Goal: Information Seeking & Learning: Learn about a topic

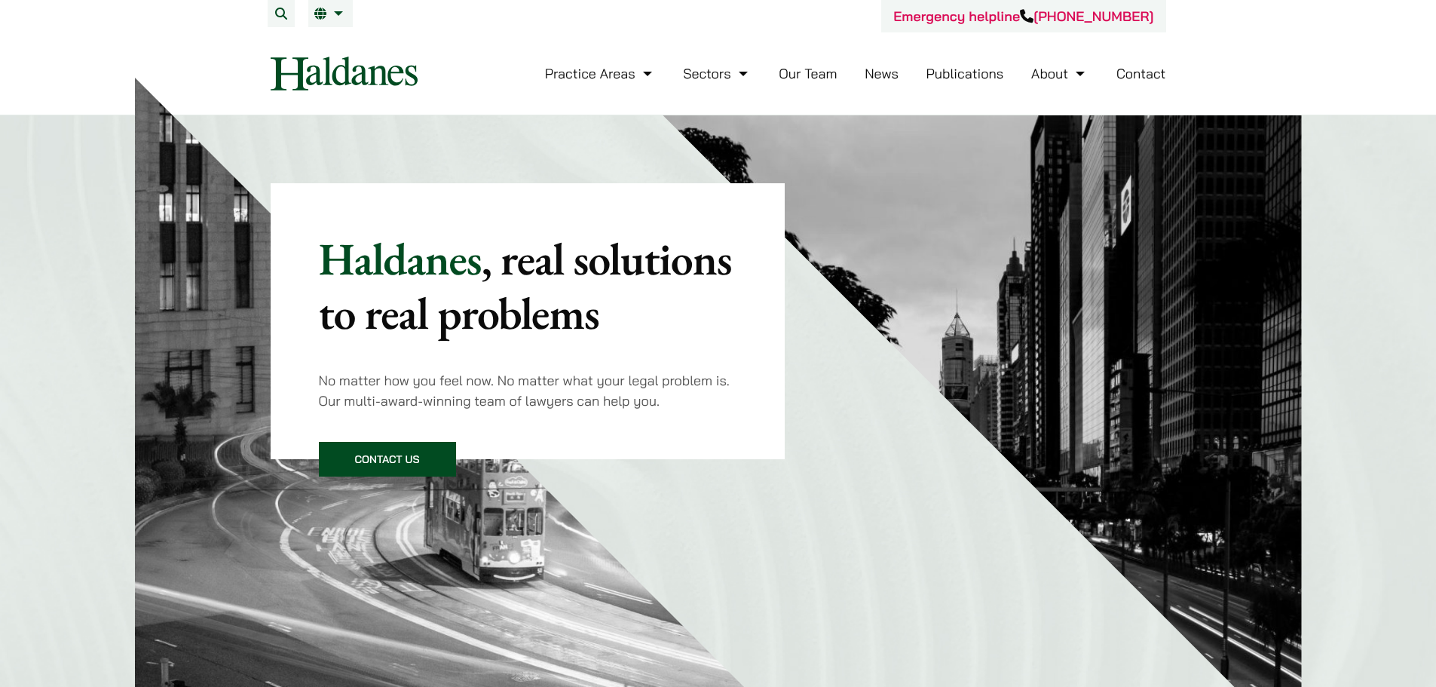
click at [804, 73] on link "Our Team" at bounding box center [808, 73] width 58 height 17
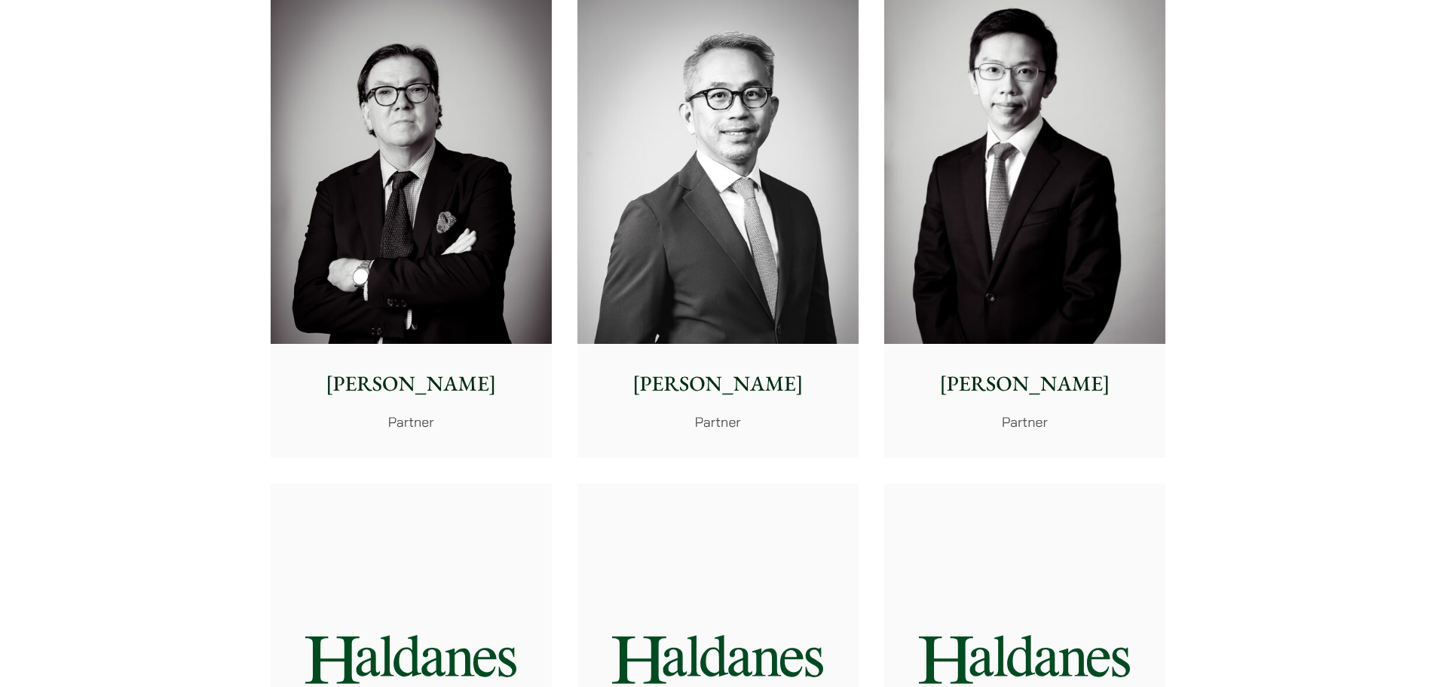
scroll to position [1885, 0]
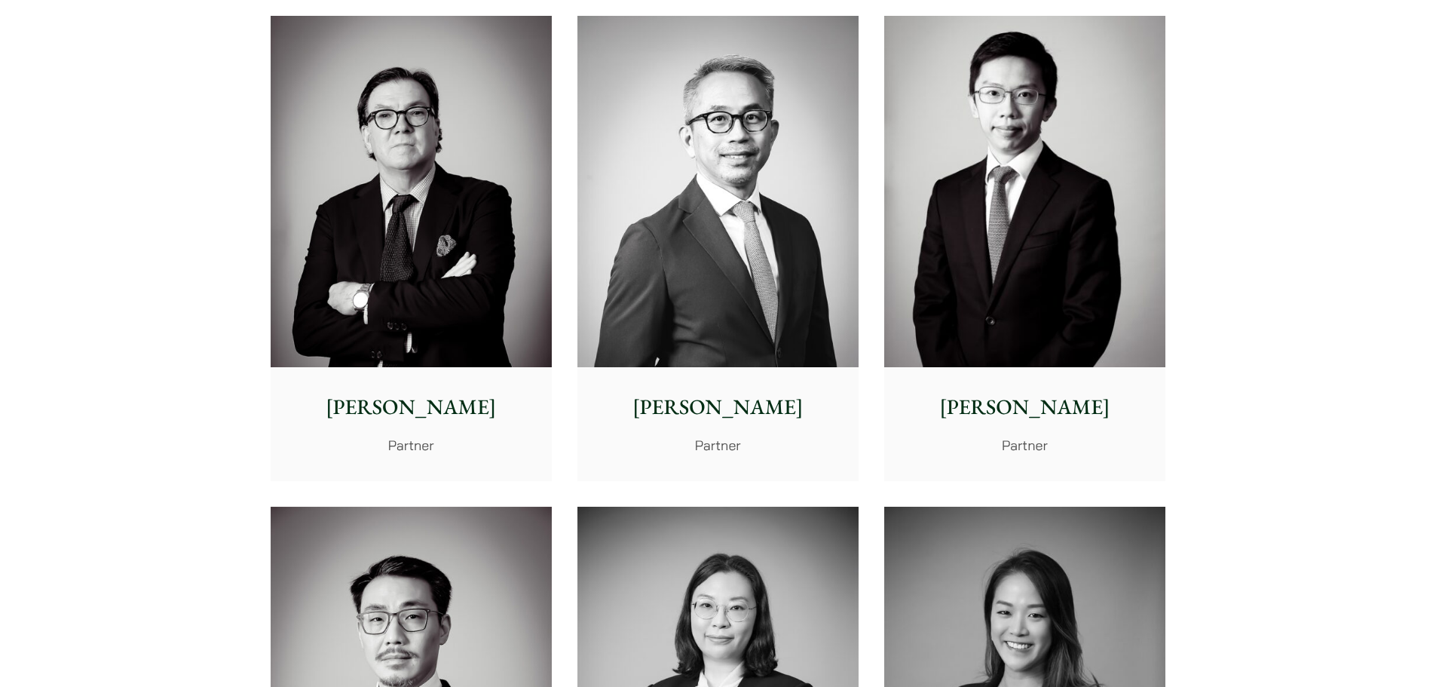
drag, startPoint x: 1330, startPoint y: 216, endPoint x: 1320, endPoint y: 192, distance: 26.0
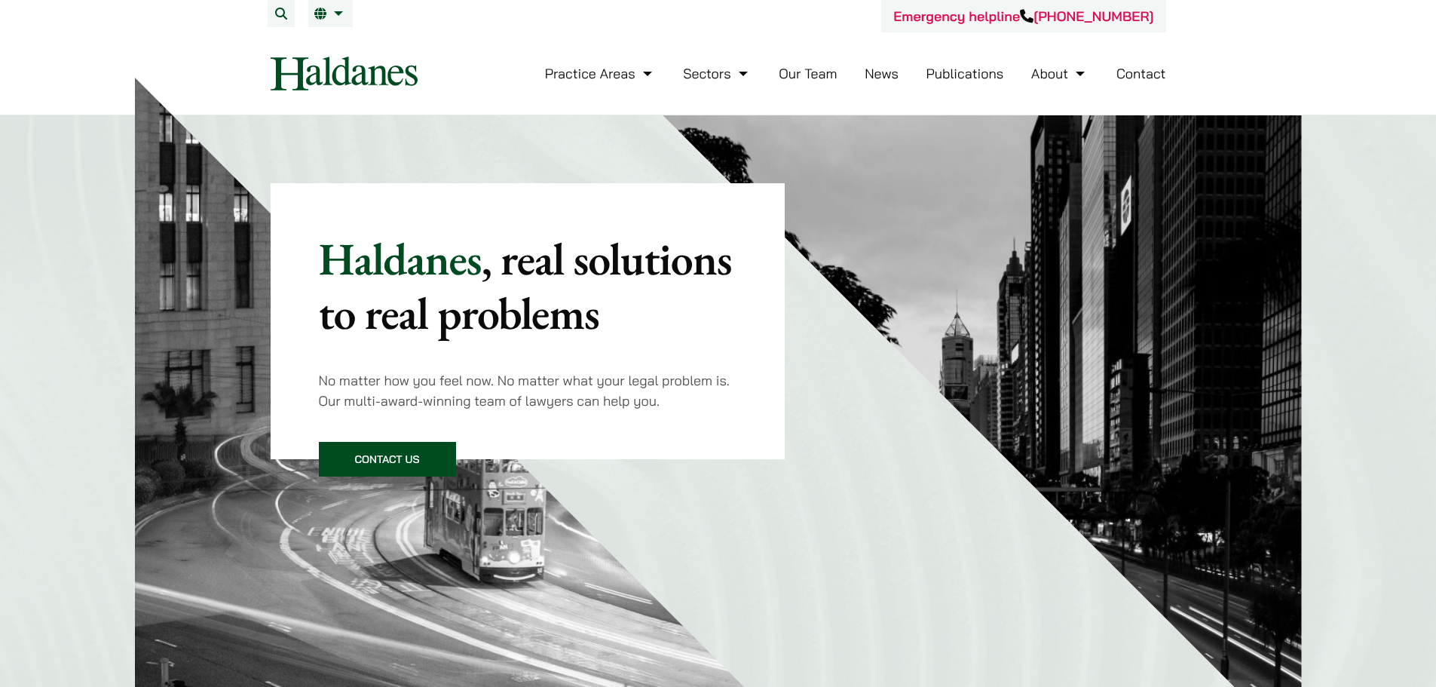
drag, startPoint x: 949, startPoint y: 84, endPoint x: 953, endPoint y: 75, distance: 9.1
click at [949, 84] on li "Publications" at bounding box center [965, 73] width 78 height 32
click at [953, 75] on link "Publications" at bounding box center [965, 73] width 78 height 17
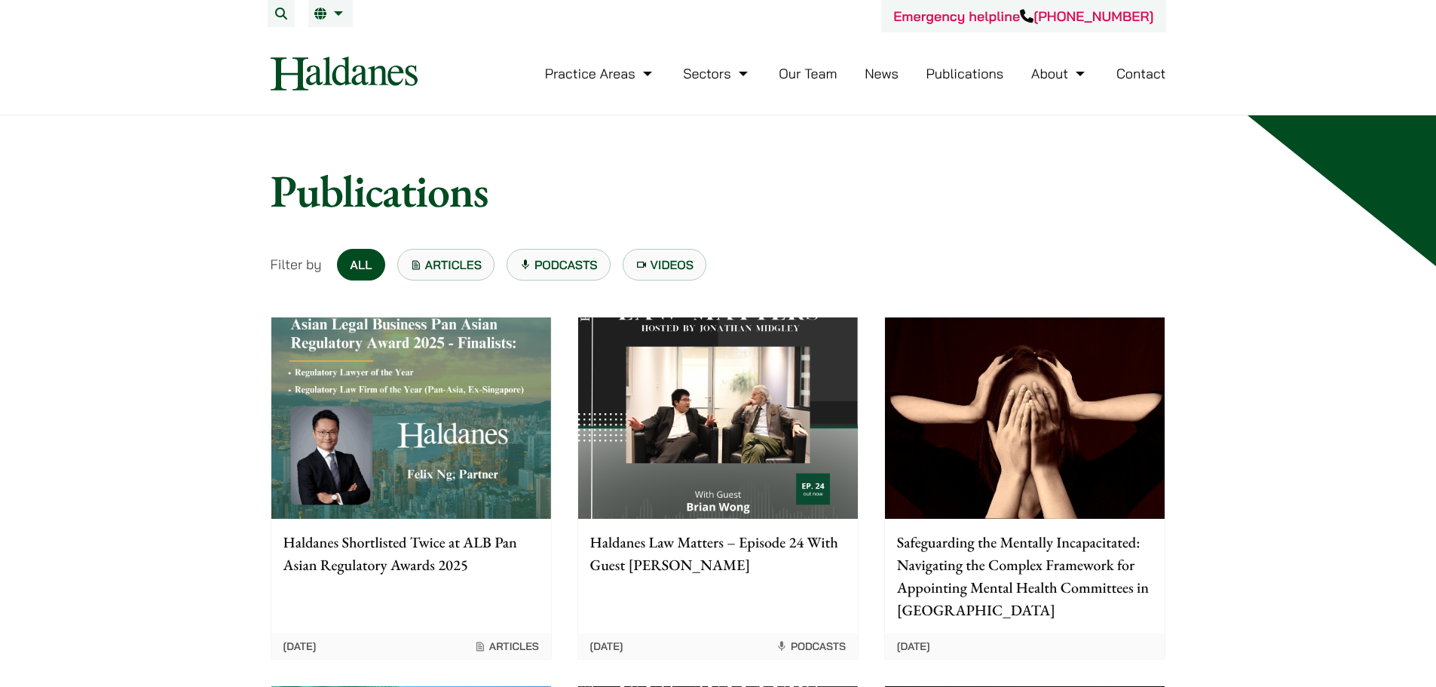
click at [885, 71] on link "News" at bounding box center [882, 73] width 34 height 17
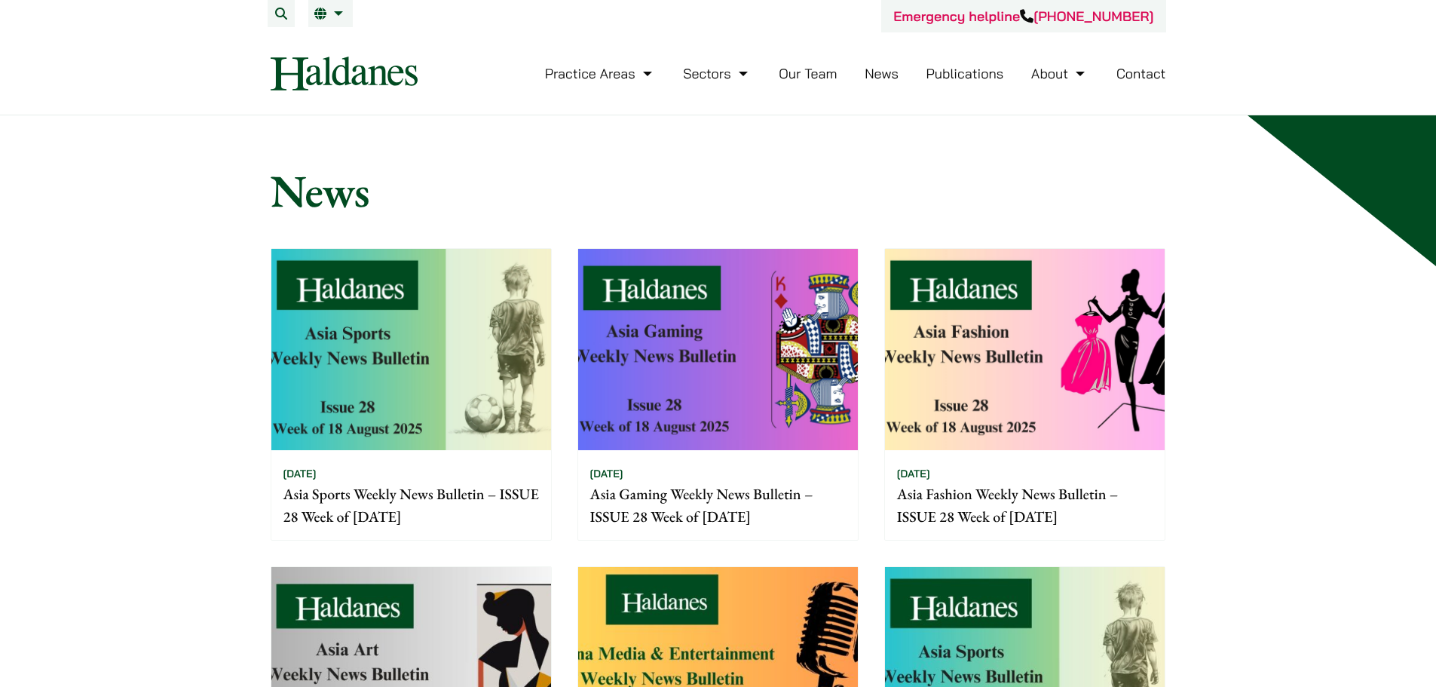
click at [351, 329] on img at bounding box center [411, 349] width 280 height 201
click at [1135, 421] on img at bounding box center [1025, 349] width 280 height 201
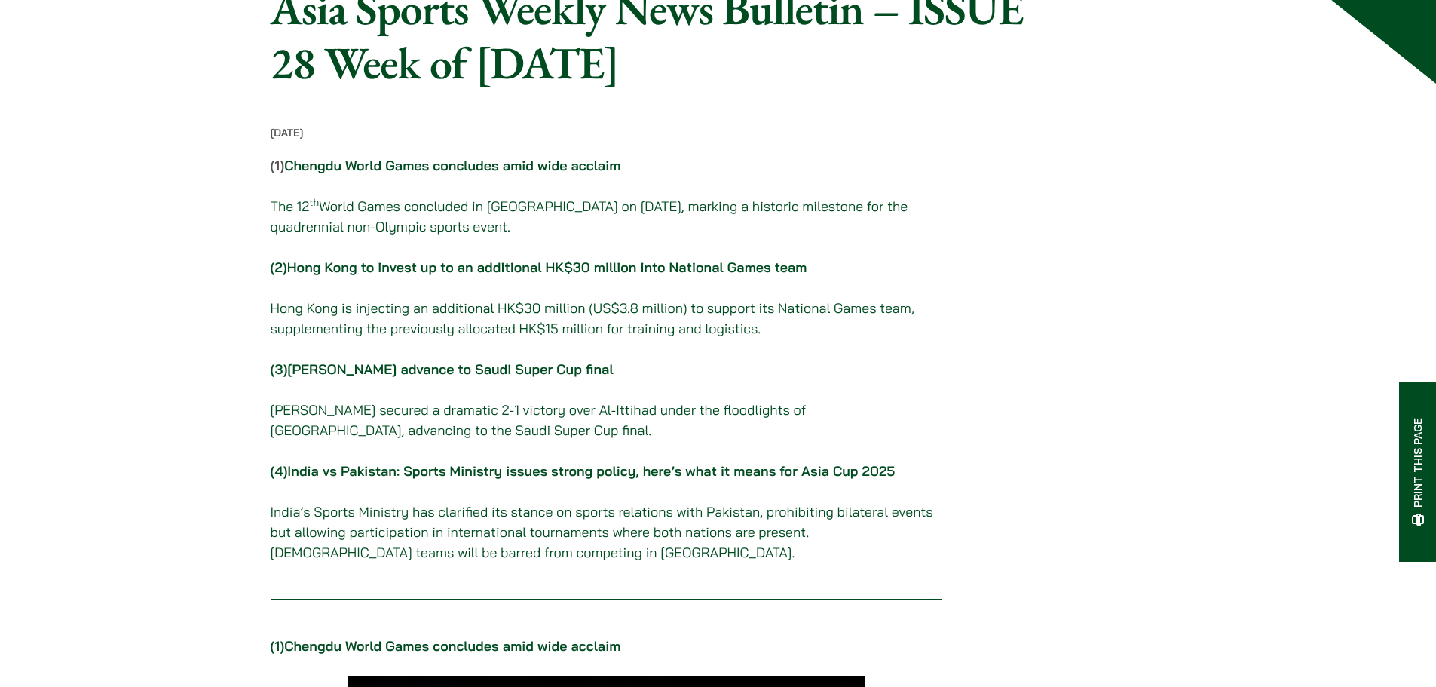
scroll to position [151, 0]
